Goal: Information Seeking & Learning: Learn about a topic

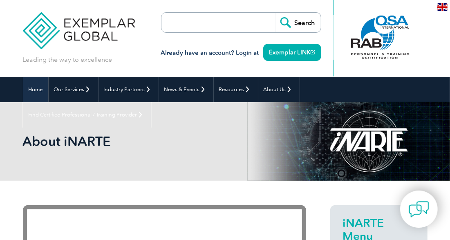
click at [31, 92] on link "Home" at bounding box center [35, 89] width 25 height 25
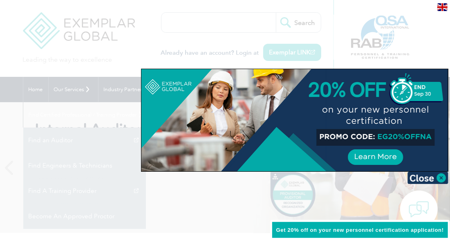
click at [22, 117] on div at bounding box center [225, 120] width 450 height 240
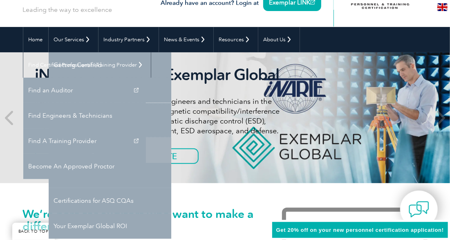
scroll to position [40, 0]
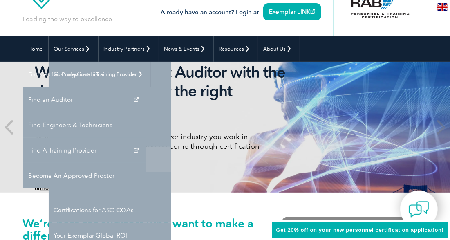
click at [88, 161] on link "FCC Licensing Exams" at bounding box center [110, 159] width 123 height 25
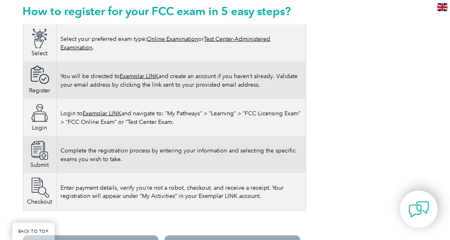
scroll to position [531, 0]
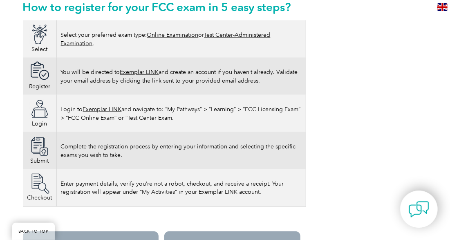
click at [167, 35] on link "Online Examination" at bounding box center [172, 34] width 51 height 7
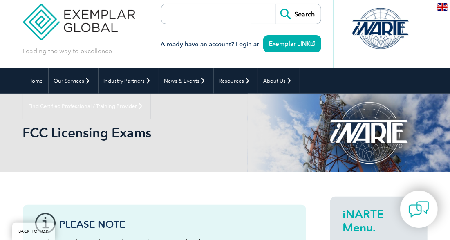
scroll to position [0, 0]
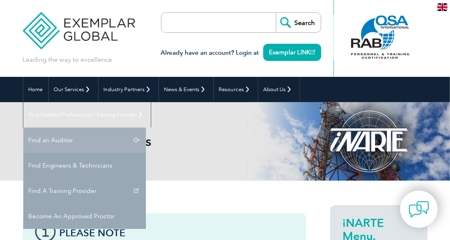
click at [146, 127] on link "Find an Auditor" at bounding box center [84, 139] width 123 height 25
